Goal: Task Accomplishment & Management: Use online tool/utility

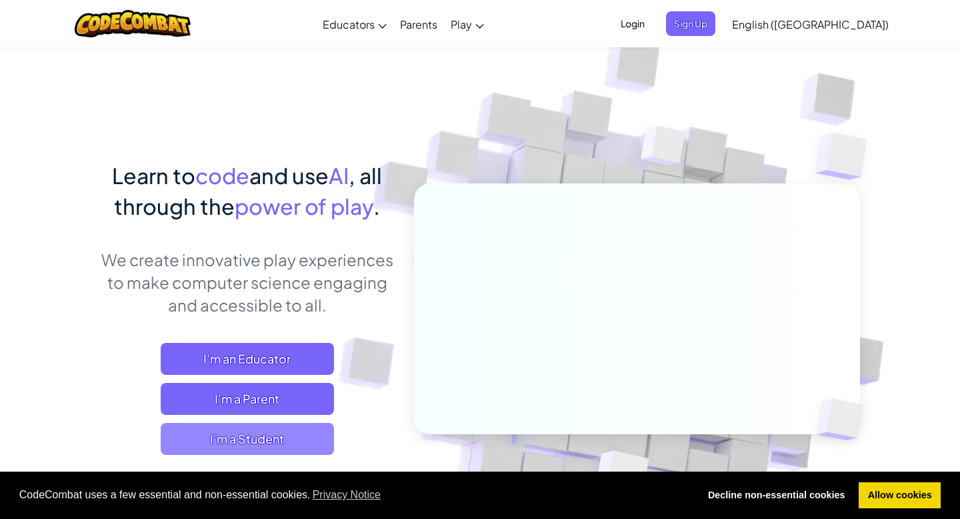
click at [248, 439] on span "I'm a Student" at bounding box center [247, 439] width 173 height 32
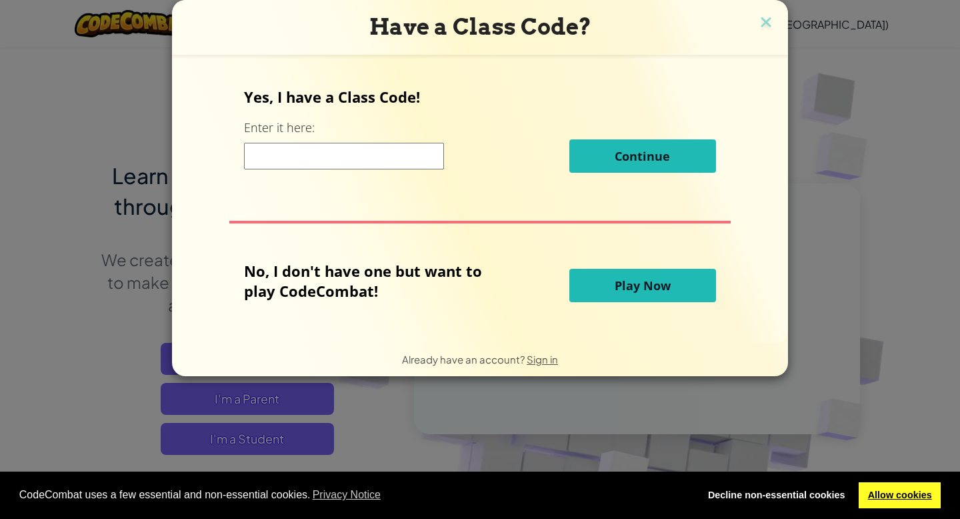
click at [913, 498] on link "Allow cookies" at bounding box center [900, 495] width 82 height 27
click at [654, 289] on span "Play Now" at bounding box center [643, 285] width 56 height 16
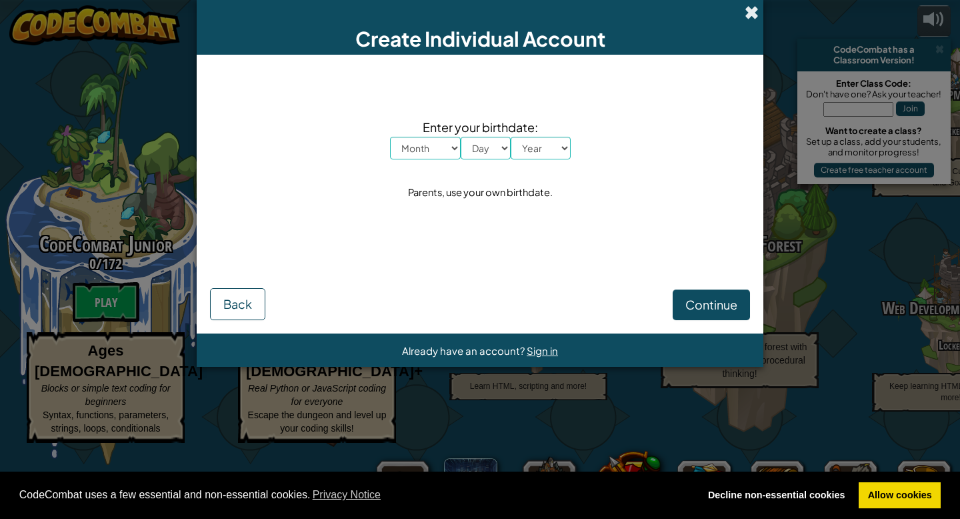
click at [754, 15] on span at bounding box center [752, 12] width 14 height 14
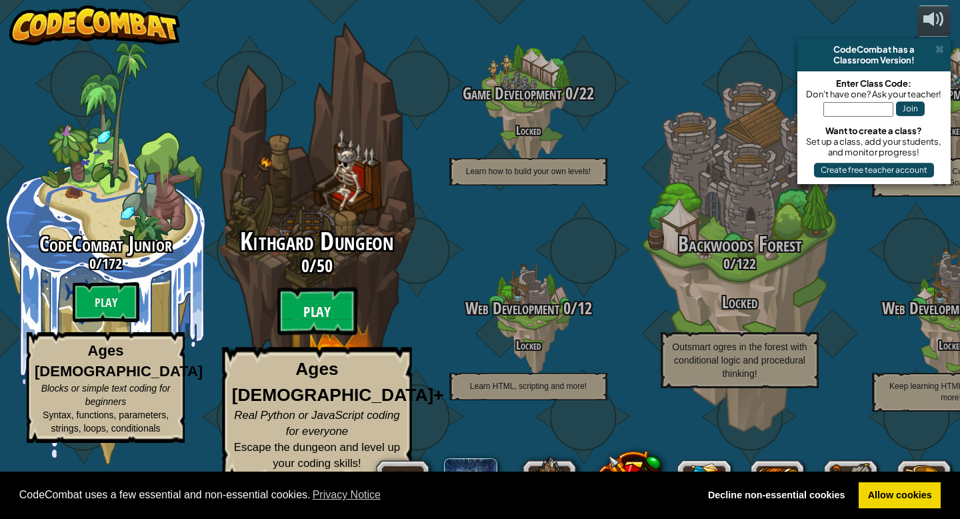
click at [317, 330] on btn "Play" at bounding box center [317, 311] width 80 height 48
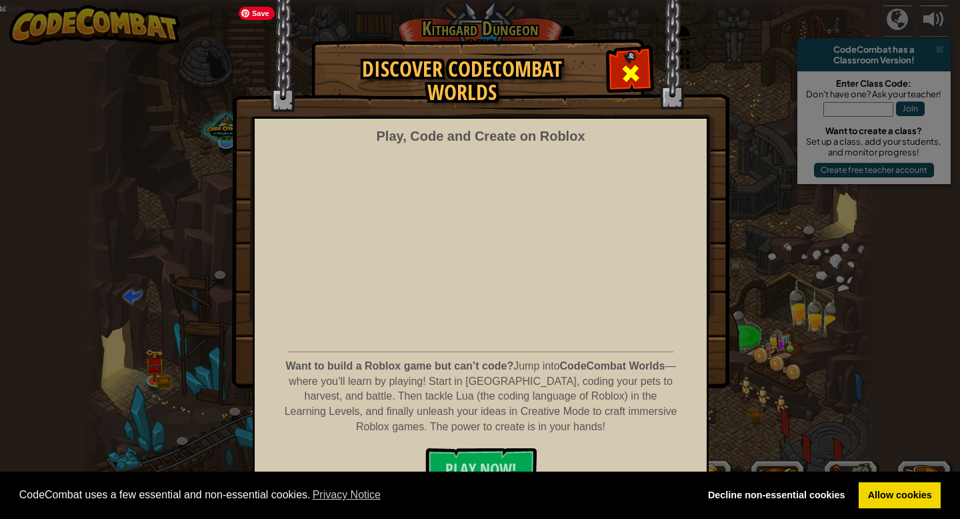
click at [630, 63] on span at bounding box center [630, 73] width 21 height 21
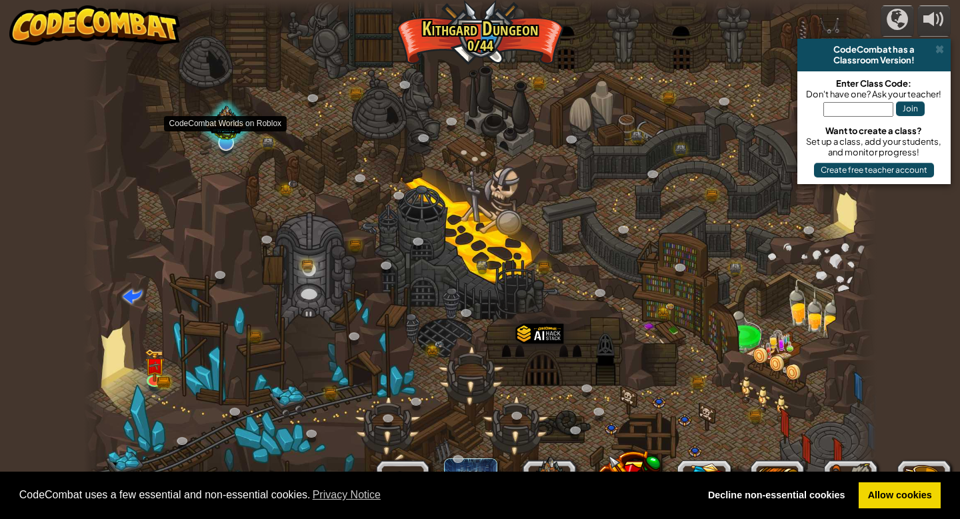
click at [214, 140] on div at bounding box center [226, 125] width 54 height 51
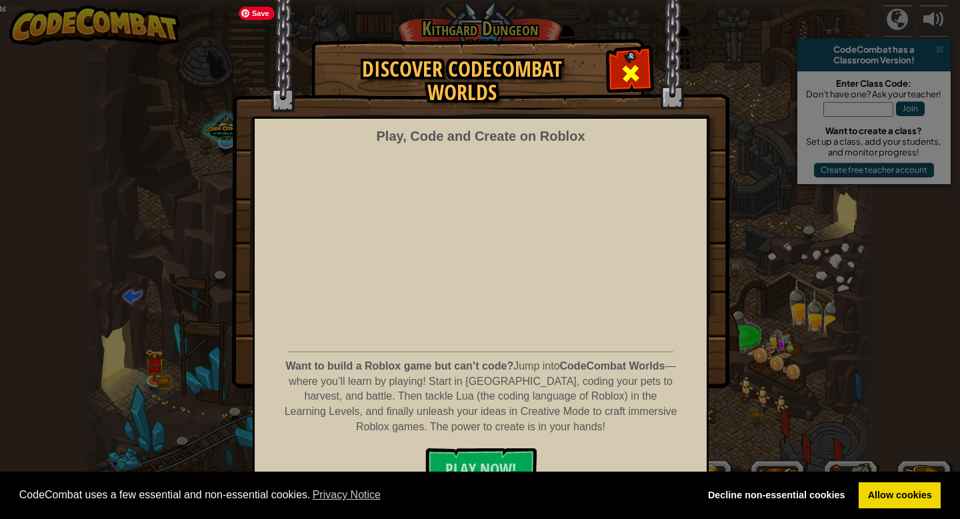
click at [640, 55] on div at bounding box center [631, 72] width 42 height 42
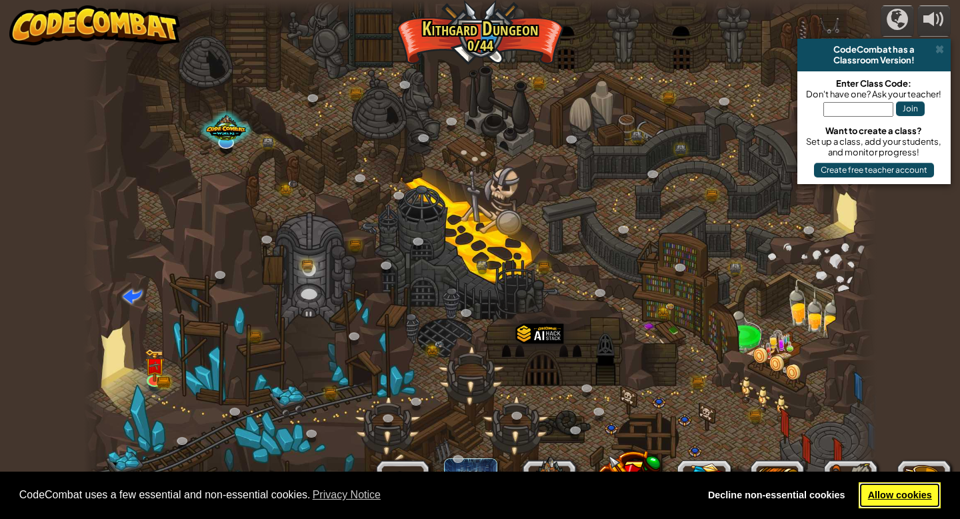
click at [899, 508] on link "Allow cookies" at bounding box center [900, 495] width 82 height 27
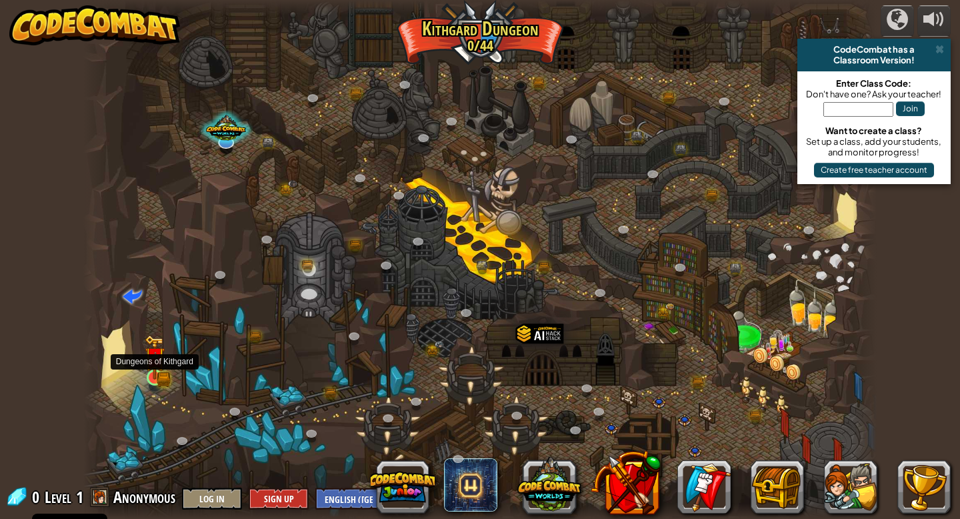
click at [159, 369] on div at bounding box center [155, 377] width 16 height 16
